Goal: Use online tool/utility: Use online tool/utility

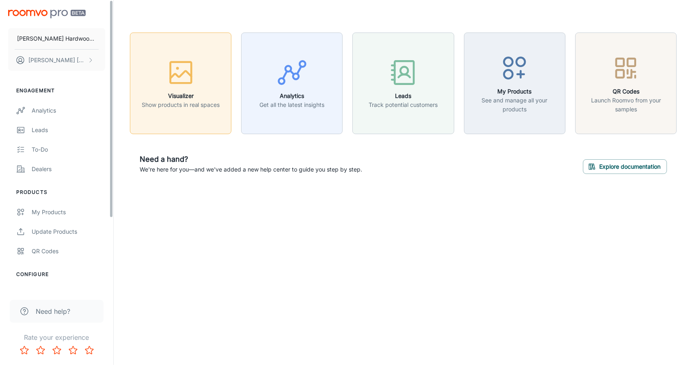
click at [176, 81] on icon "button" at bounding box center [181, 72] width 30 height 30
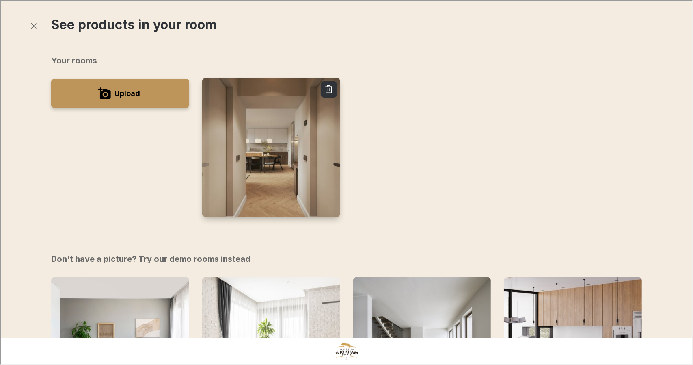
click at [266, 114] on img "button" at bounding box center [270, 147] width 139 height 140
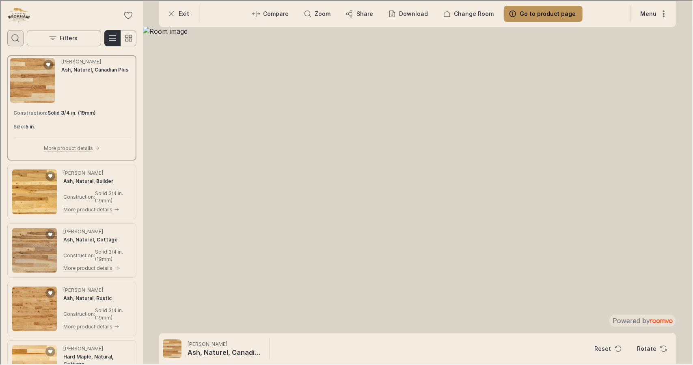
click at [12, 35] on circle "Open search box" at bounding box center [14, 37] width 6 height 6
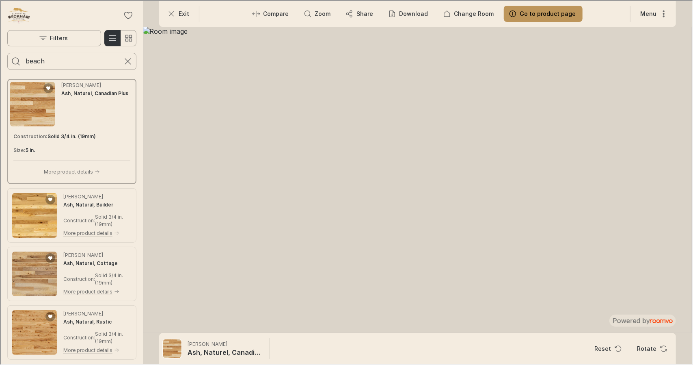
type input "beach"
click at [7, 52] on button "Search for products" at bounding box center [15, 60] width 16 height 16
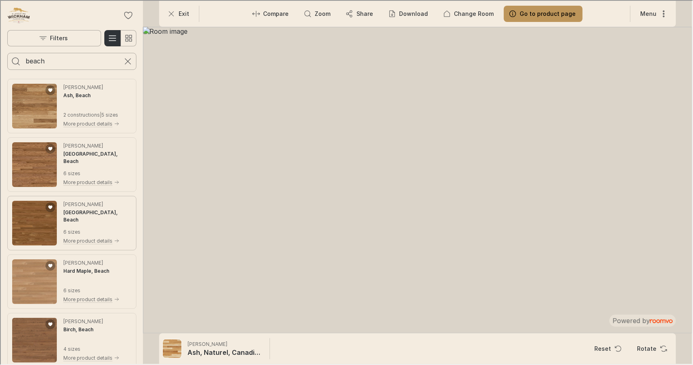
click at [70, 223] on div "Wickham Hardwood White Oak, Beach 6 sizes More product details" at bounding box center [97, 222] width 68 height 45
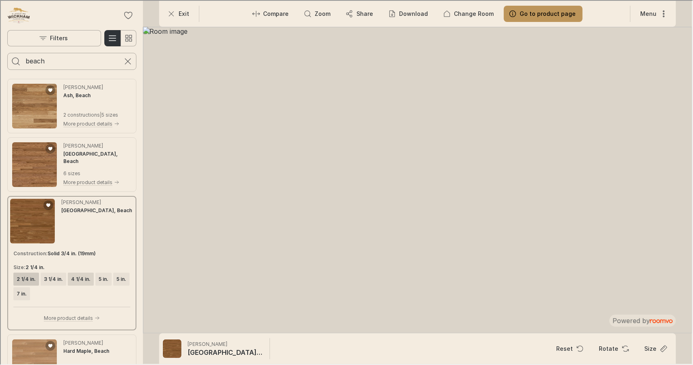
click at [70, 272] on button "4 1/4 in." at bounding box center [80, 278] width 26 height 13
click at [459, 12] on p "Change Room" at bounding box center [474, 13] width 40 height 8
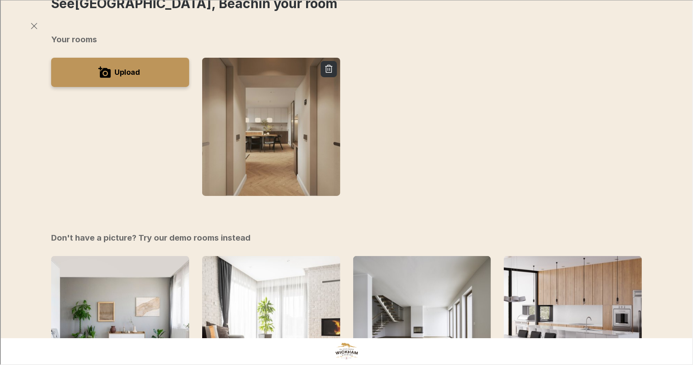
scroll to position [112, 0]
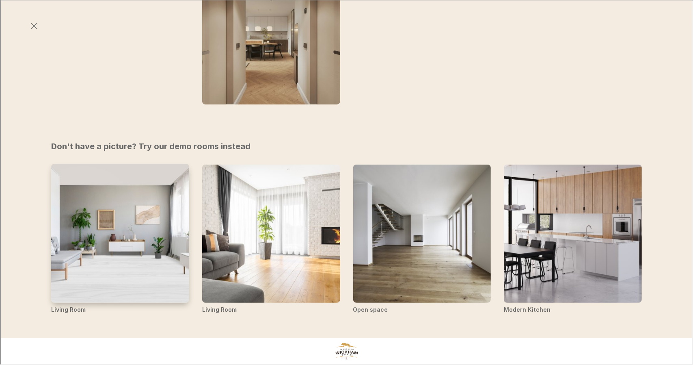
click at [173, 223] on img "Living Room" at bounding box center [119, 233] width 139 height 140
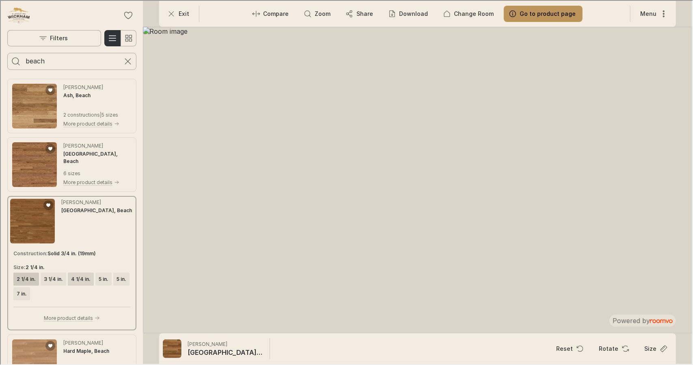
click at [75, 279] on h6 "4 1/4 in." at bounding box center [79, 277] width 19 height 7
